Goal: Task Accomplishment & Management: Use online tool/utility

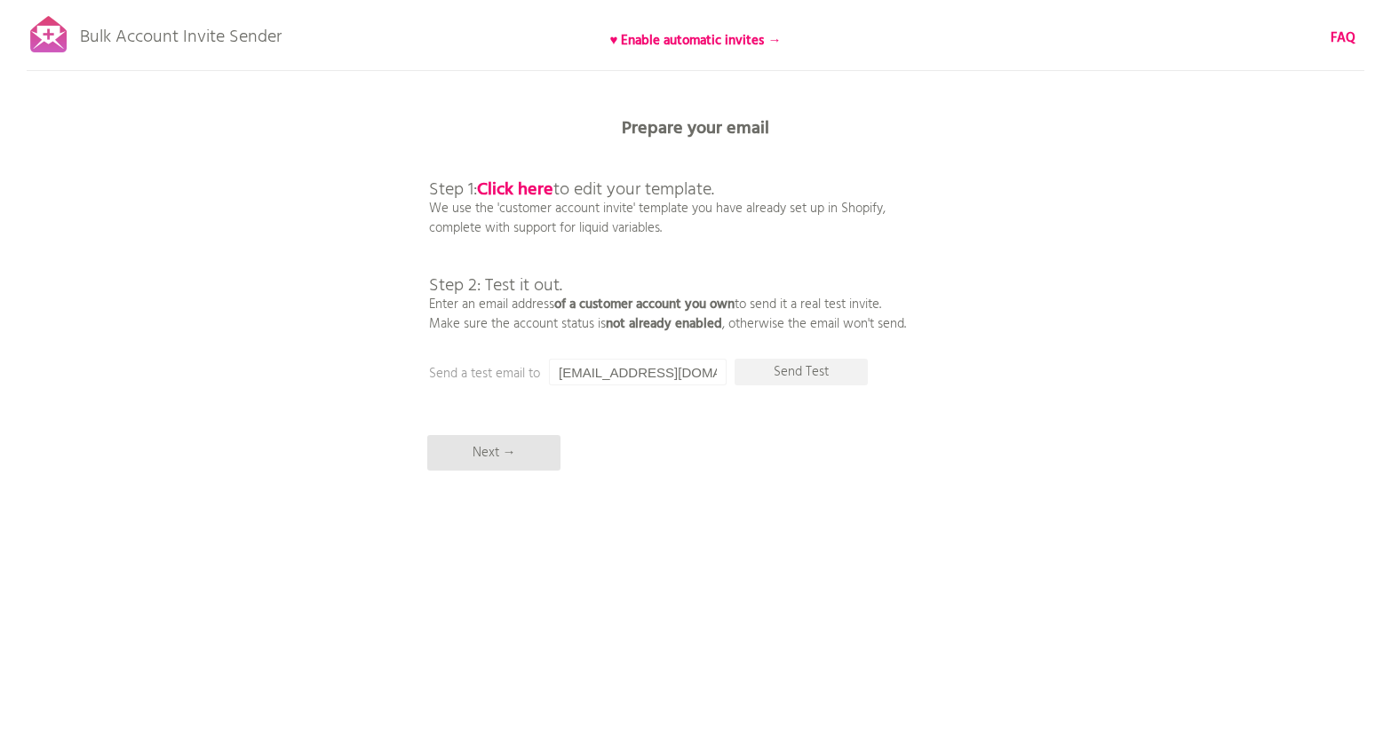
click at [461, 308] on p "Step 1: Click here to edit your template. We use the 'customer account invite' …" at bounding box center [667, 238] width 477 height 192
drag, startPoint x: 589, startPoint y: 372, endPoint x: 554, endPoint y: 370, distance: 34.7
click at [554, 370] on input "[EMAIL_ADDRESS][DOMAIN_NAME]" at bounding box center [638, 372] width 178 height 27
drag, startPoint x: 699, startPoint y: 373, endPoint x: 508, endPoint y: 369, distance: 191.0
click at [508, 0] on div "Prepare your email Step 1: Click here to edit your template. We use the 'custom…" at bounding box center [695, 0] width 1391 height 0
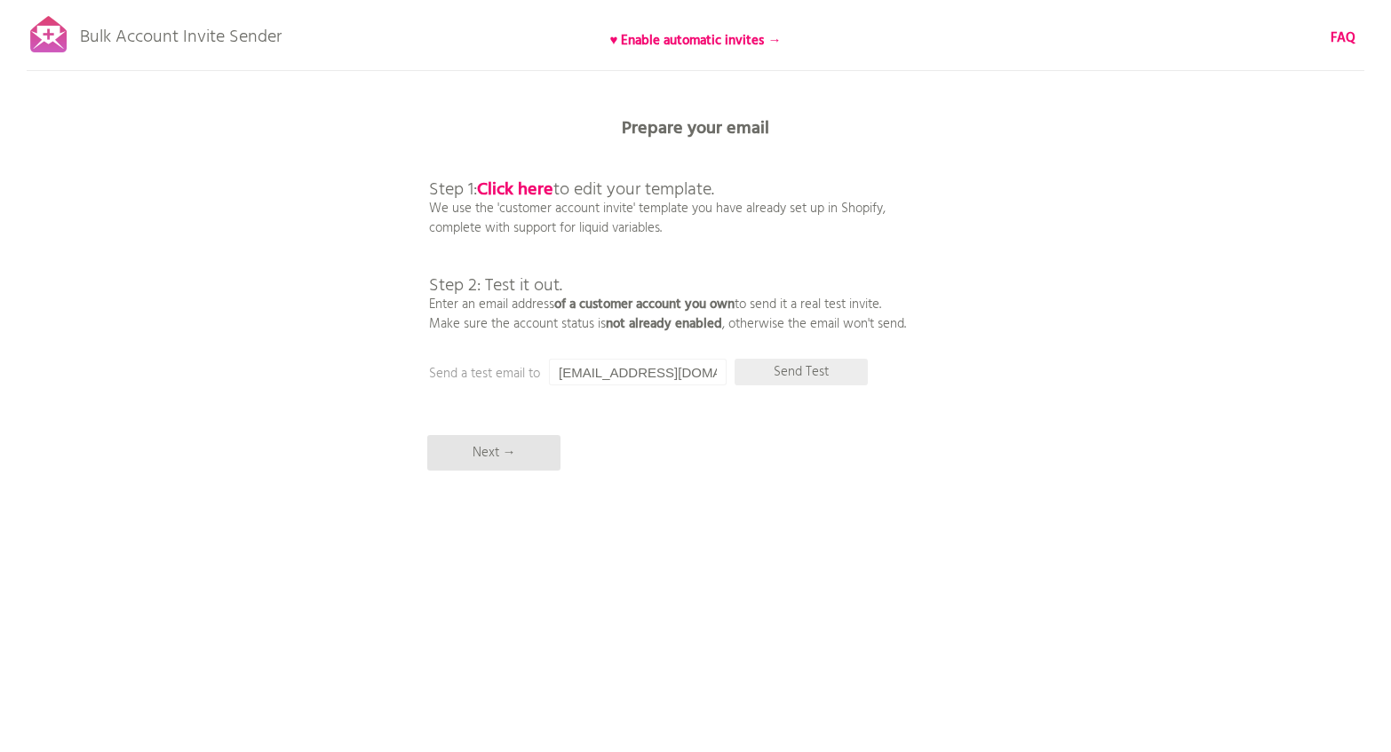
click at [765, 377] on p "Send Test" at bounding box center [800, 372] width 133 height 27
click at [799, 376] on p "Send Test" at bounding box center [800, 372] width 133 height 27
click at [714, 378] on input "[EMAIL_ADDRESS][DOMAIN_NAME]" at bounding box center [638, 372] width 178 height 27
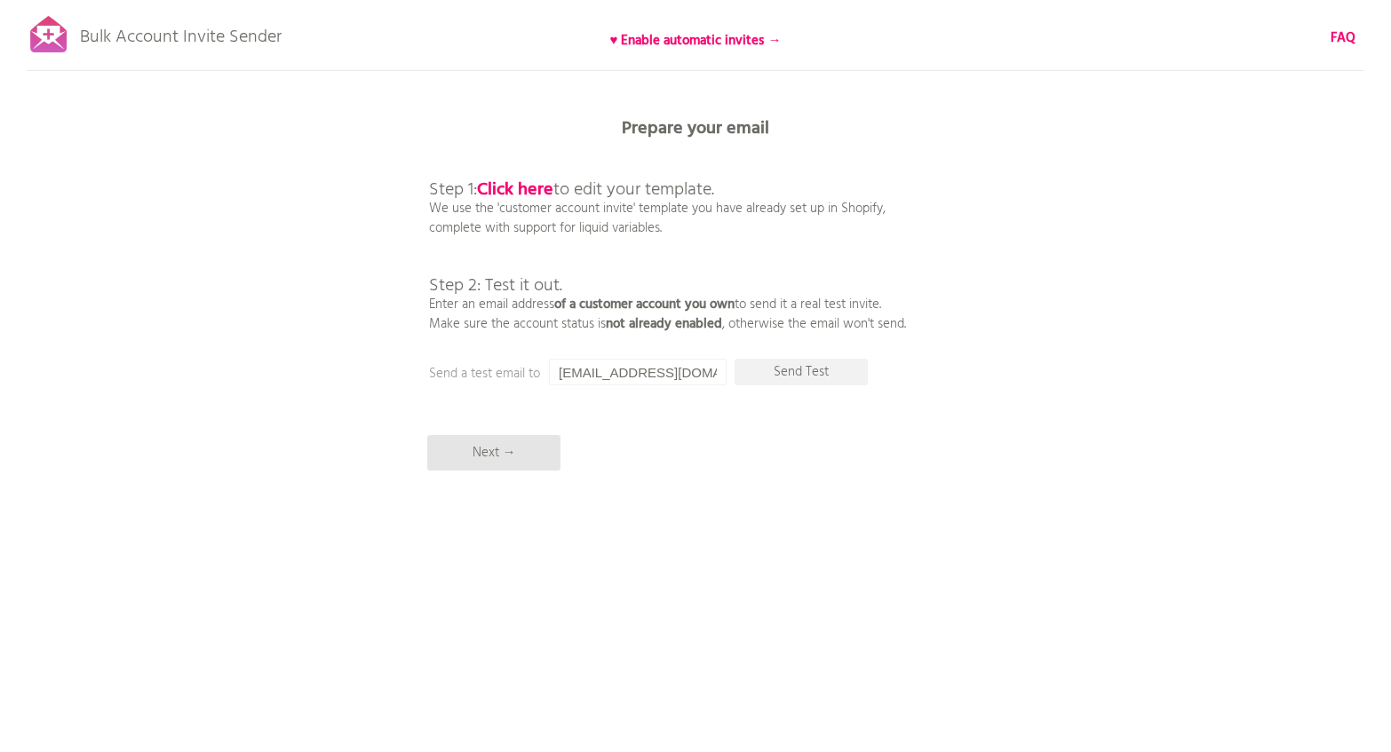
scroll to position [0, 10]
click at [841, 371] on p "Send Test" at bounding box center [800, 372] width 133 height 27
click at [712, 377] on input "[EMAIL_ADDRESS][DOMAIN_NAME]" at bounding box center [638, 372] width 178 height 27
click at [713, 375] on input "[EMAIL_ADDRESS][DOMAIN_NAME]" at bounding box center [638, 372] width 178 height 27
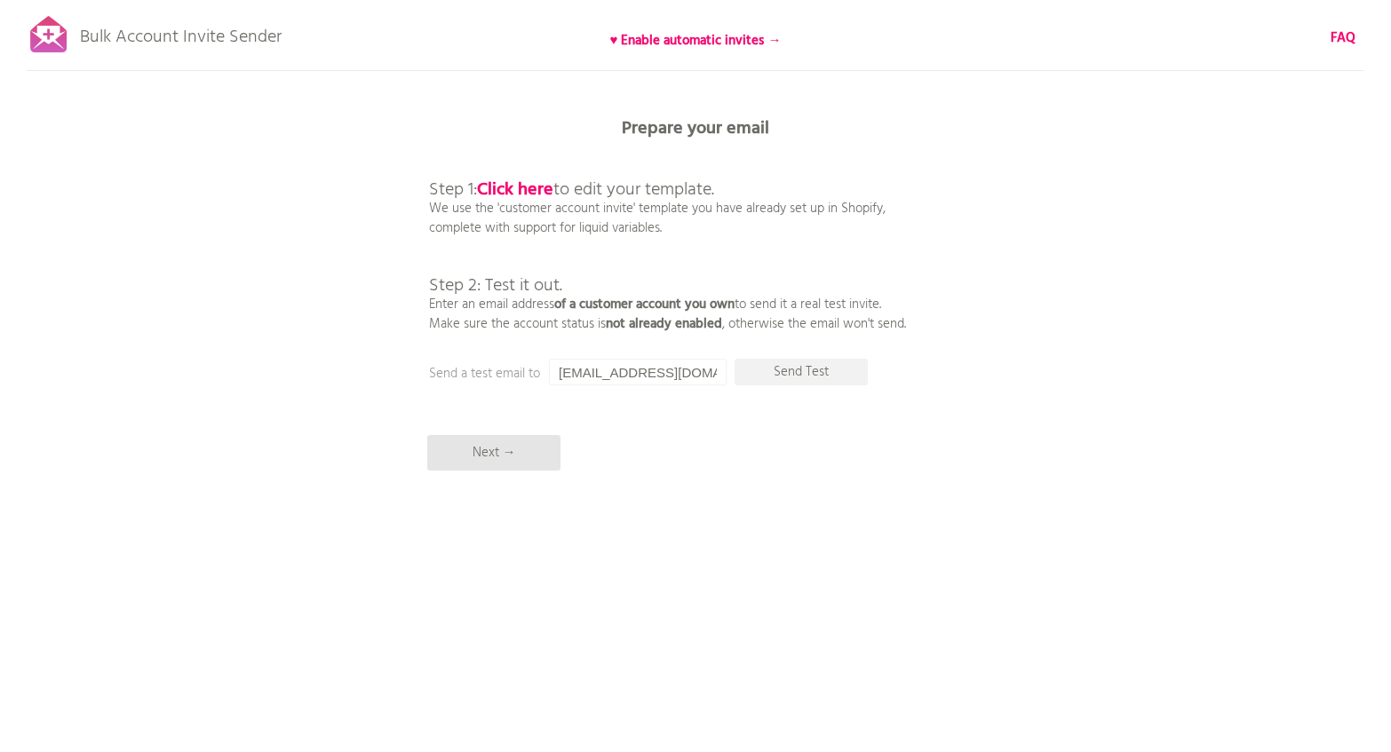
drag, startPoint x: 613, startPoint y: 374, endPoint x: 539, endPoint y: 372, distance: 73.7
click at [539, 0] on div "Prepare your email Step 1: Click here to edit your template. We use the 'custom…" at bounding box center [695, 0] width 1391 height 0
drag, startPoint x: 655, startPoint y: 370, endPoint x: 533, endPoint y: 369, distance: 121.7
click at [533, 0] on div "Prepare your email Step 1: Click here to edit your template. We use the 'custom…" at bounding box center [695, 0] width 1391 height 0
type input "[EMAIL_ADDRESS][DOMAIN_NAME]"
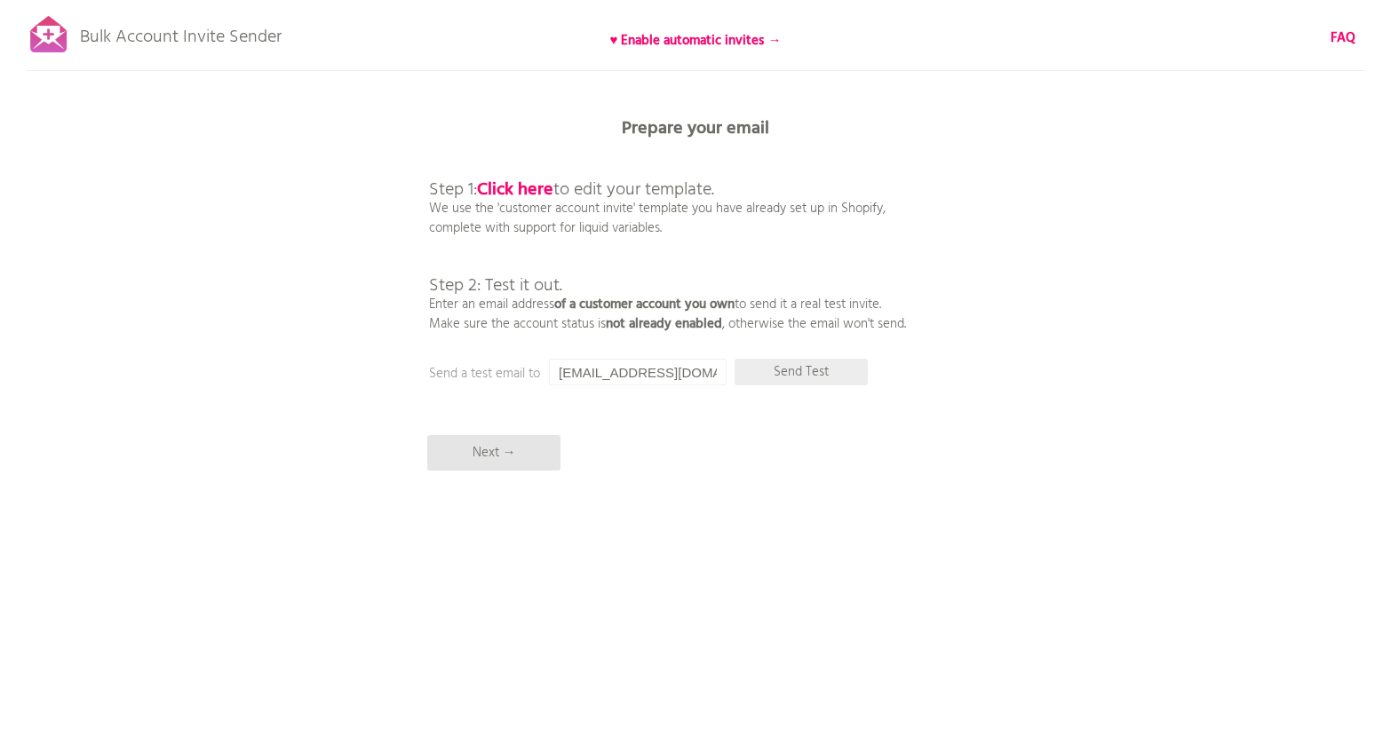
click at [814, 377] on p "Send Test" at bounding box center [800, 372] width 133 height 27
click at [798, 373] on p "Send Test" at bounding box center [800, 372] width 133 height 27
click at [814, 377] on p "Send Test" at bounding box center [800, 372] width 133 height 27
click at [806, 379] on p "Send Test" at bounding box center [800, 372] width 133 height 27
click at [799, 376] on p "Customer not found" at bounding box center [800, 372] width 133 height 27
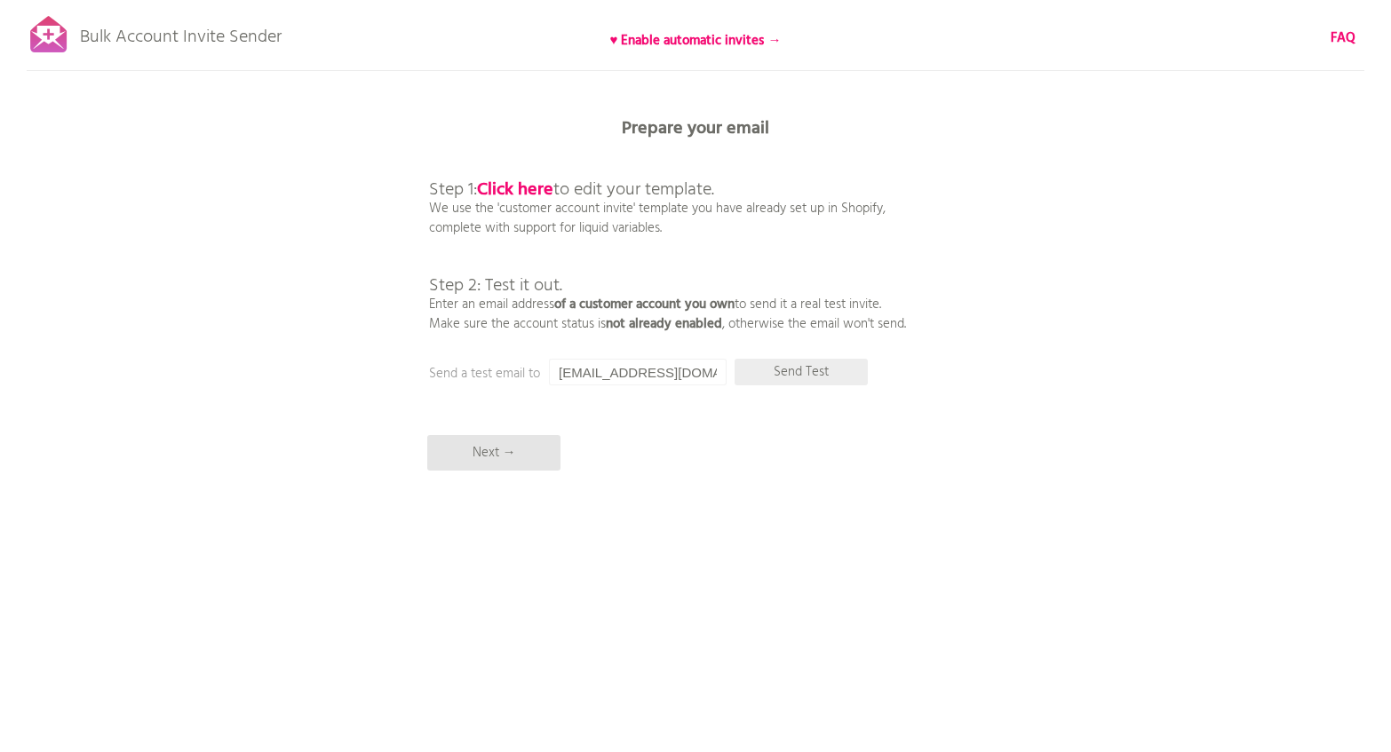
click at [802, 378] on p "Send Test" at bounding box center [800, 372] width 133 height 27
drag, startPoint x: 700, startPoint y: 372, endPoint x: 520, endPoint y: 372, distance: 179.4
click at [520, 0] on div "Prepare your email Step 1: Click here to edit your template. We use the 'custom…" at bounding box center [695, 0] width 1391 height 0
type input "[EMAIL_ADDRESS][DOMAIN_NAME]"
click at [778, 371] on p "Send Test" at bounding box center [800, 372] width 133 height 27
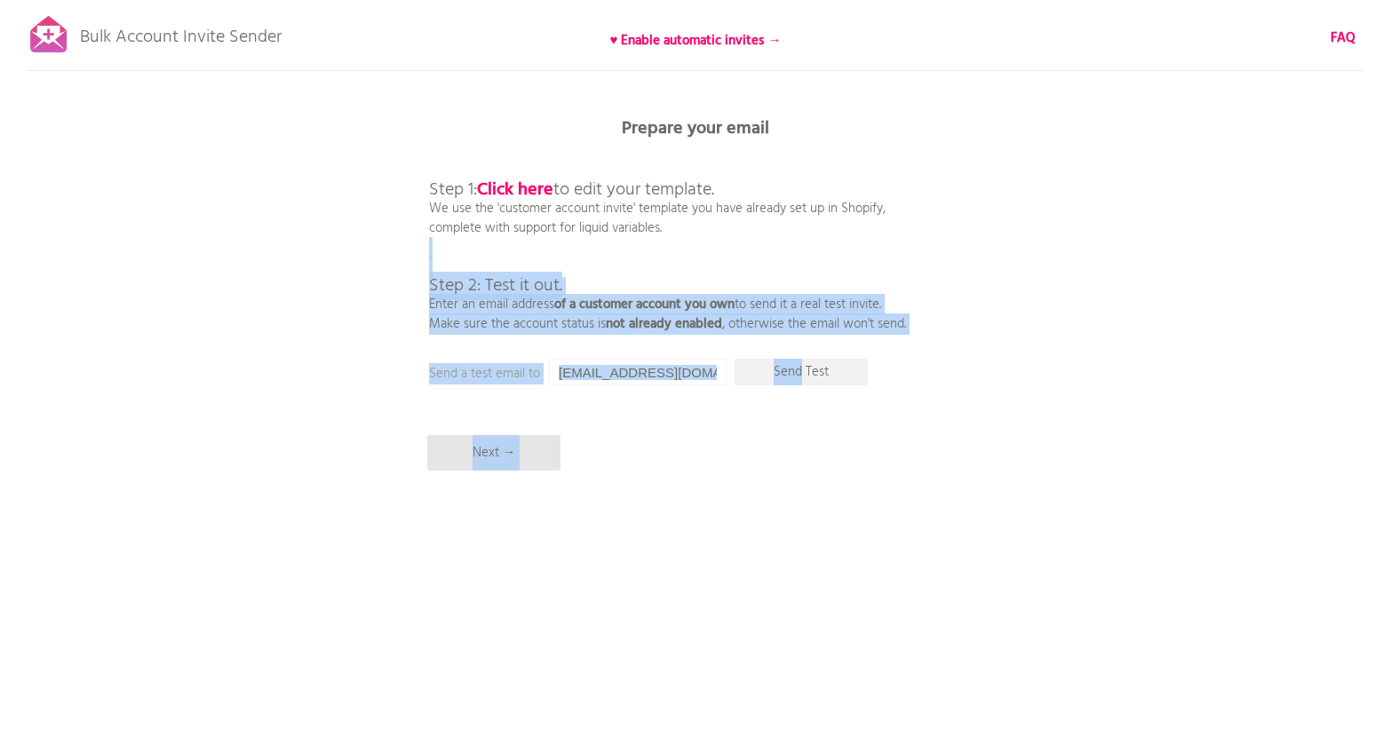
drag, startPoint x: 803, startPoint y: 369, endPoint x: 750, endPoint y: 269, distance: 112.4
click at [750, 0] on div "Prepare your email Step 1: Click here to edit your template. We use the 'custom…" at bounding box center [695, 0] width 1391 height 0
click at [778, 219] on p "Step 1: Click here to edit your template. We use the 'customer account invite' …" at bounding box center [667, 238] width 477 height 192
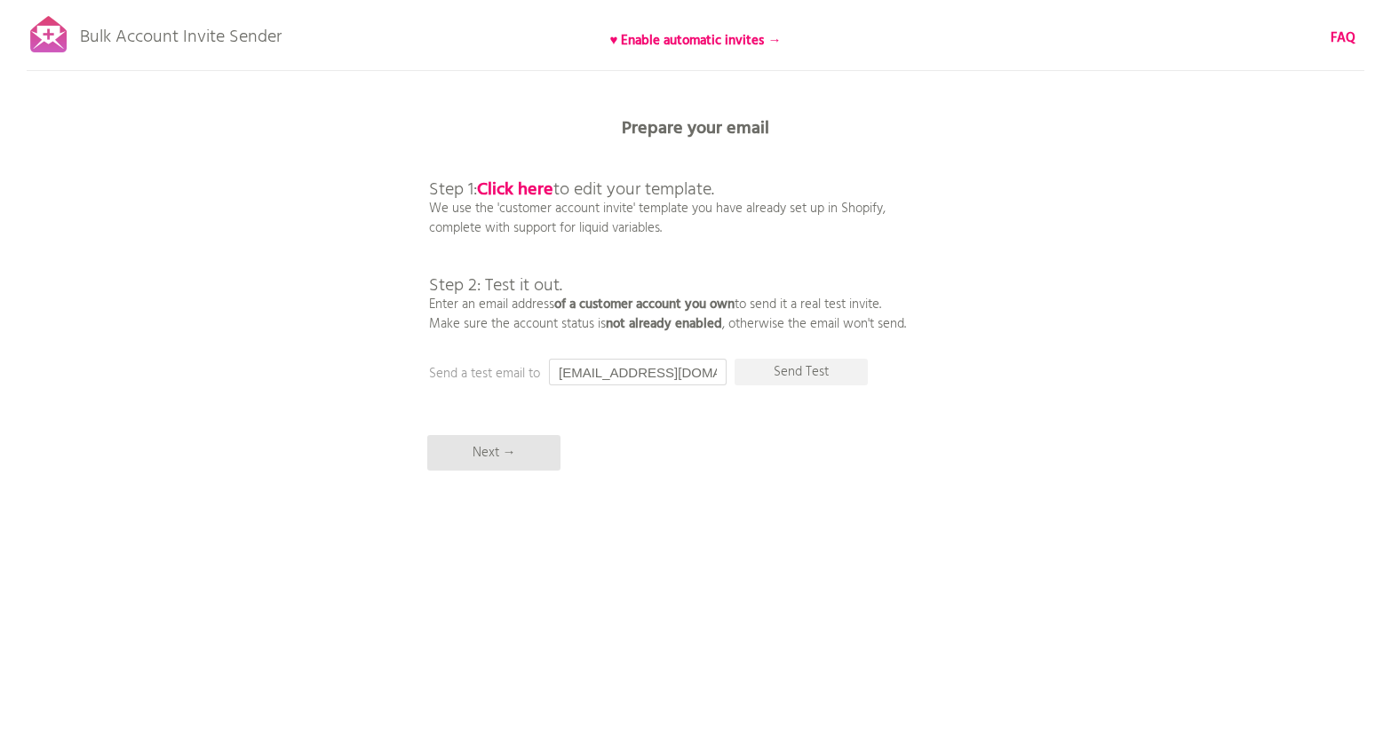
drag, startPoint x: 697, startPoint y: 370, endPoint x: 512, endPoint y: 366, distance: 185.7
click at [512, 0] on div "Prepare your email Step 1: Click here to edit your template. We use the 'custom…" at bounding box center [695, 0] width 1391 height 0
type input "[EMAIL_ADDRESS][DOMAIN_NAME]"
click at [766, 376] on p "Send Test" at bounding box center [800, 372] width 133 height 27
click at [494, 462] on p "Next →" at bounding box center [493, 453] width 133 height 36
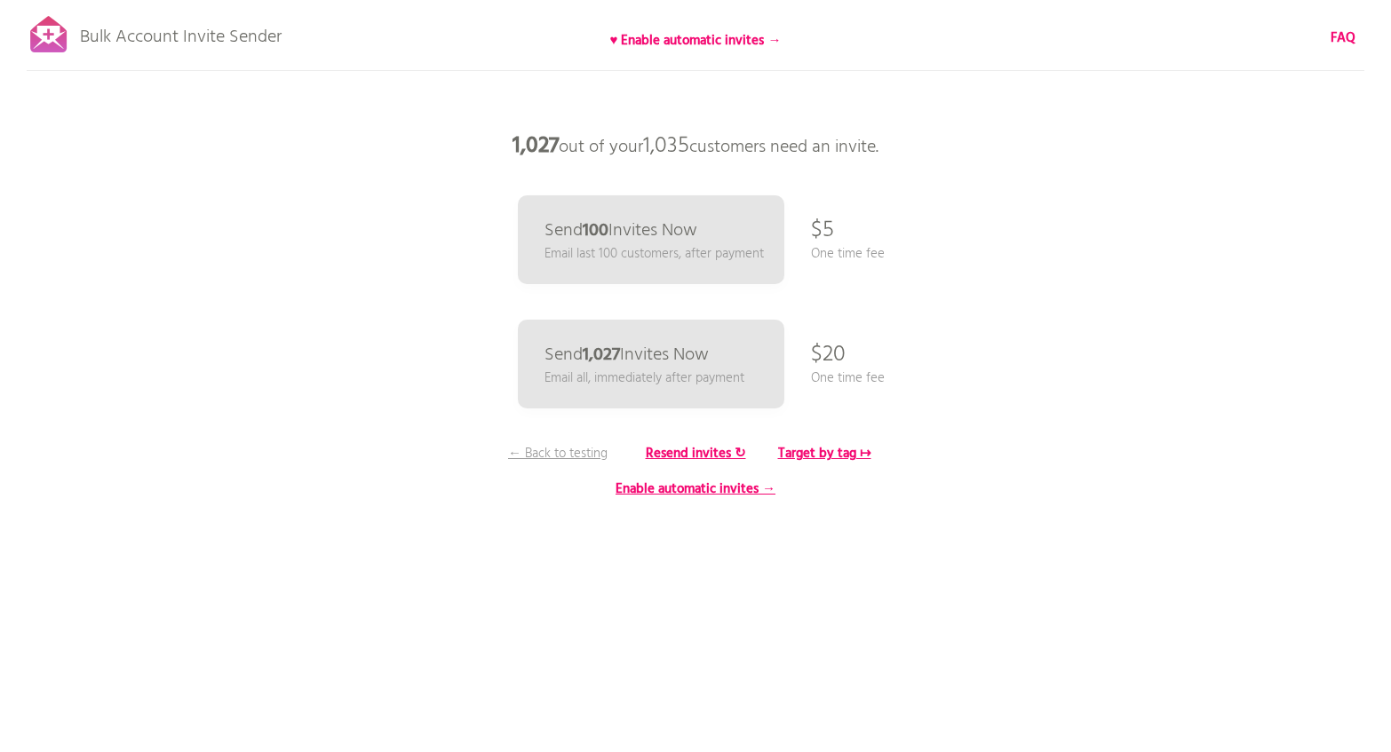
click at [544, 142] on b "1,027" at bounding box center [535, 147] width 46 height 36
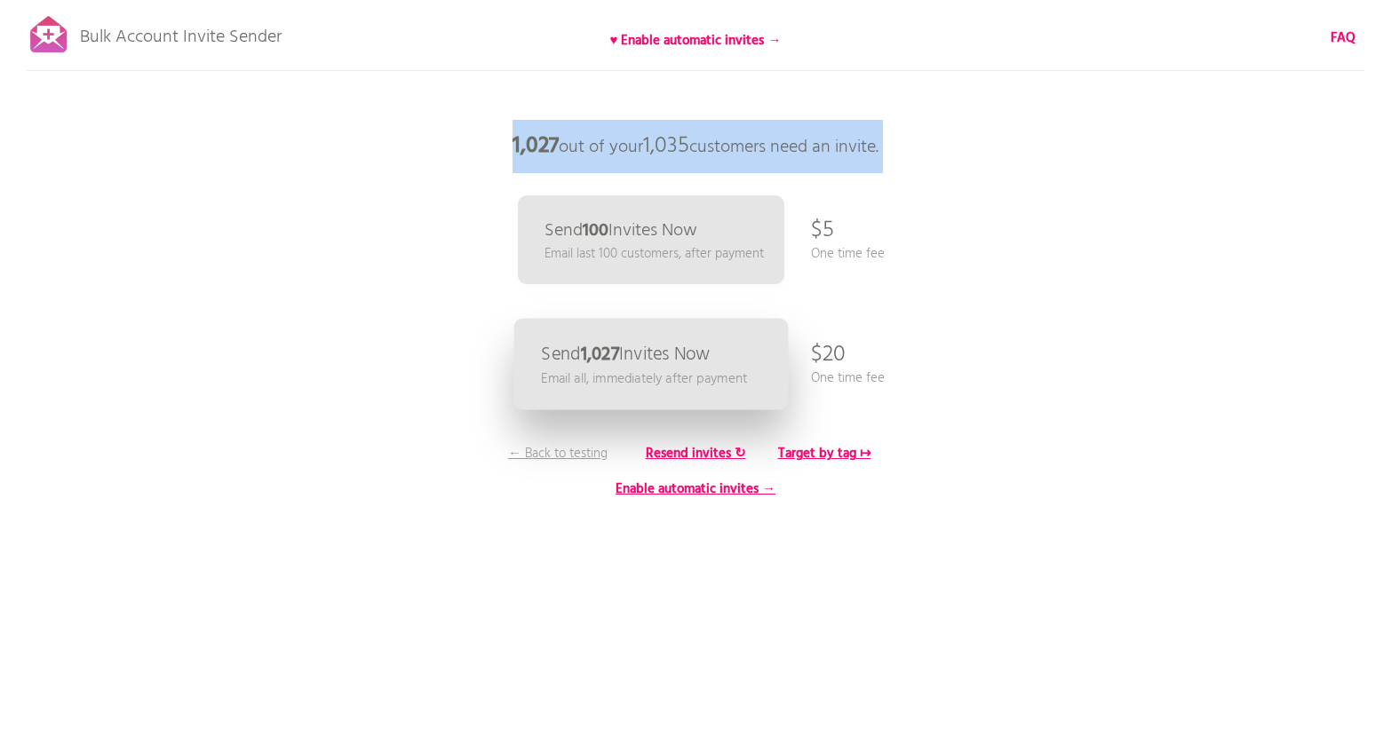
click at [655, 374] on p "Email all, immediately after payment" at bounding box center [644, 379] width 206 height 20
